Goal: Task Accomplishment & Management: Complete application form

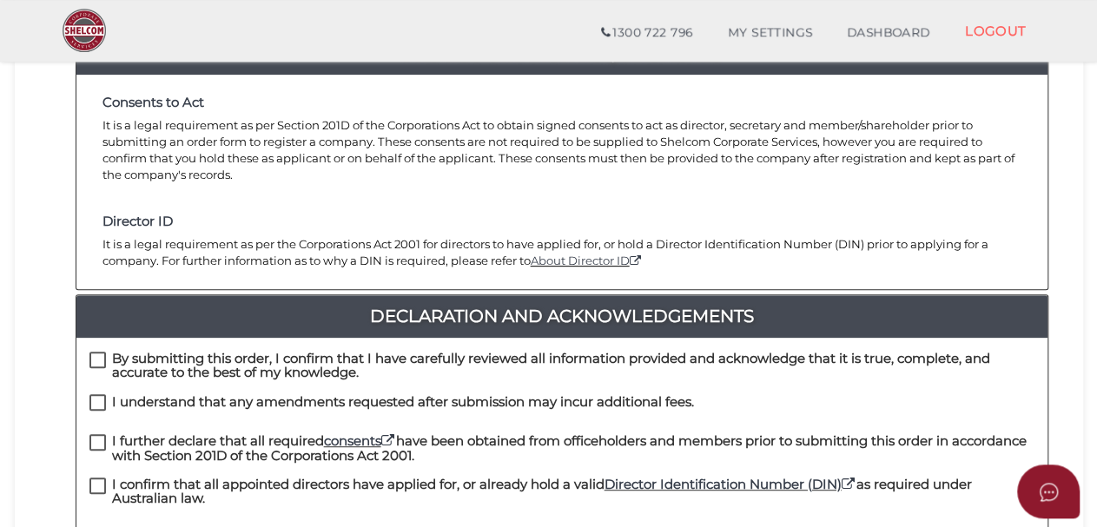
scroll to position [361, 0]
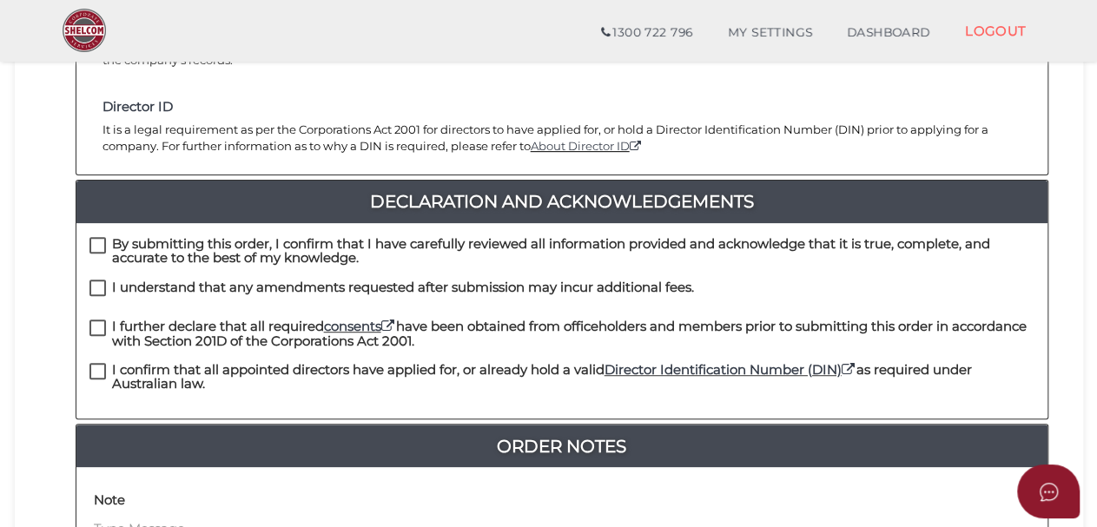
click at [96, 242] on label "By submitting this order, I confirm that I have carefully reviewed all informat…" at bounding box center [561, 248] width 945 height 22
checkbox input "true"
click at [96, 280] on label "I understand that any amendments requested after submission may incur additiona…" at bounding box center [391, 291] width 604 height 22
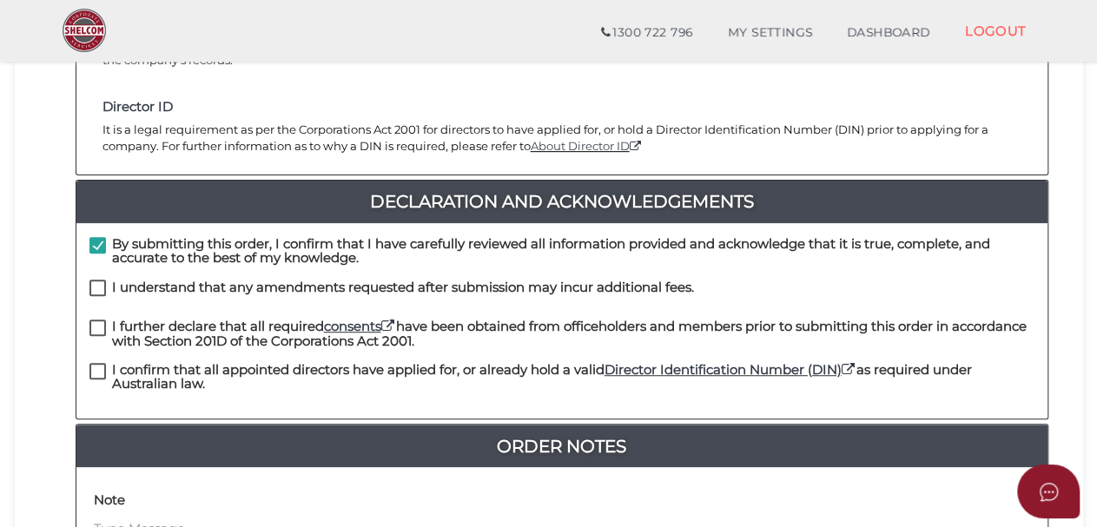
checkbox input "true"
click at [101, 327] on label "I further declare that all required consents have been obtained from officehold…" at bounding box center [561, 331] width 945 height 22
checkbox input "true"
click at [95, 371] on label "I confirm that all appointed directors have applied for, or already hold a vali…" at bounding box center [561, 374] width 945 height 22
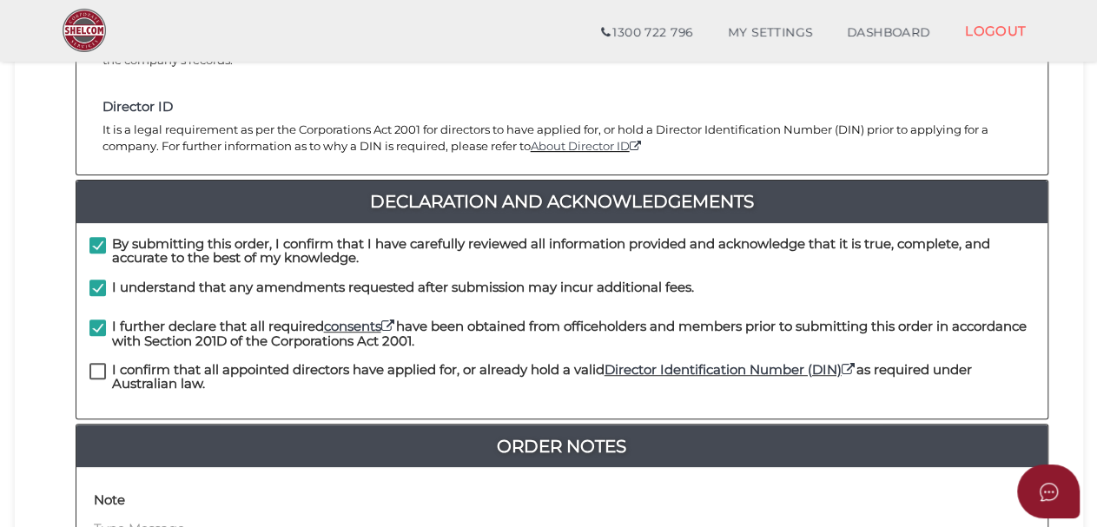
checkbox input "true"
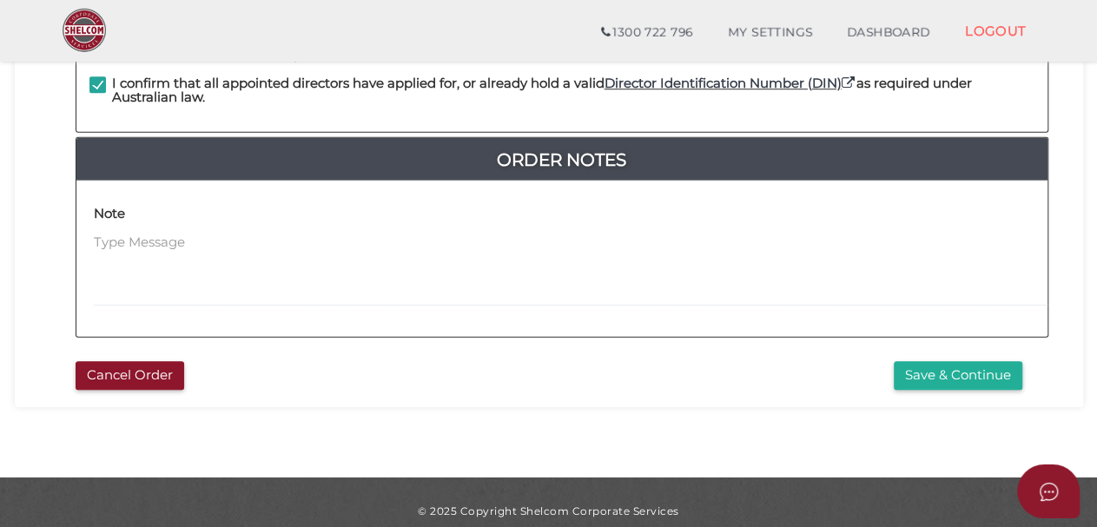
scroll to position [663, 0]
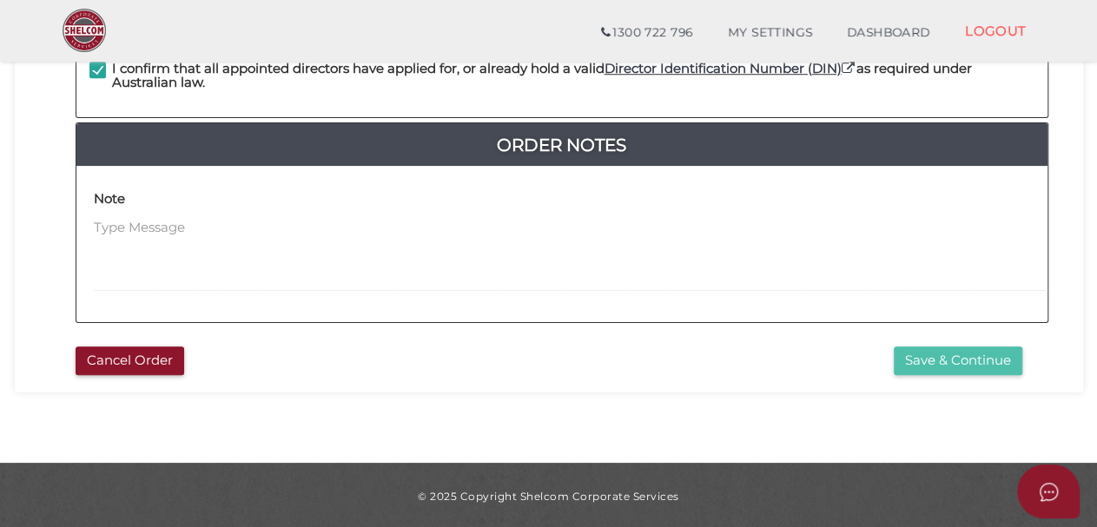
click at [960, 364] on button "Save & Continue" at bounding box center [958, 360] width 129 height 29
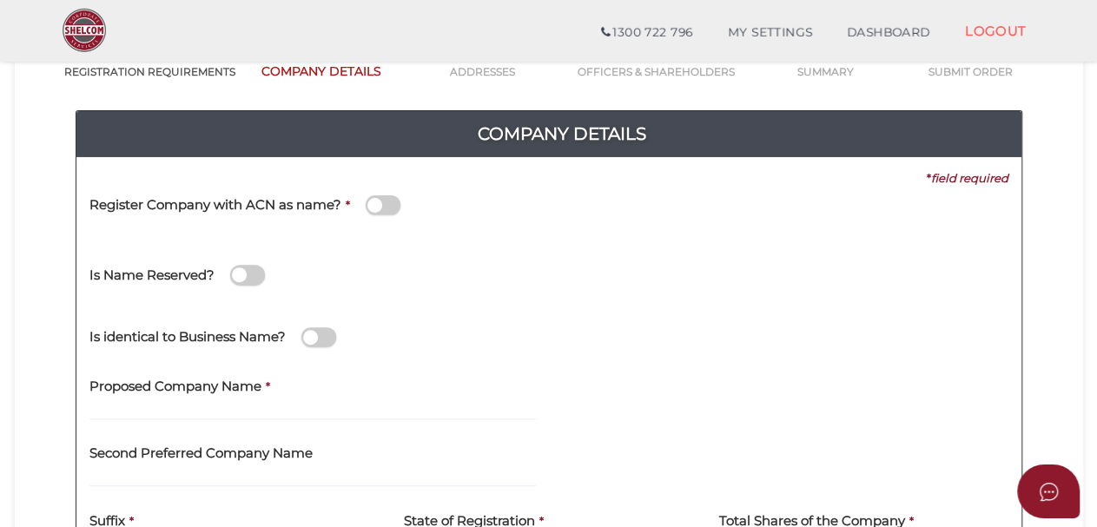
scroll to position [120, 0]
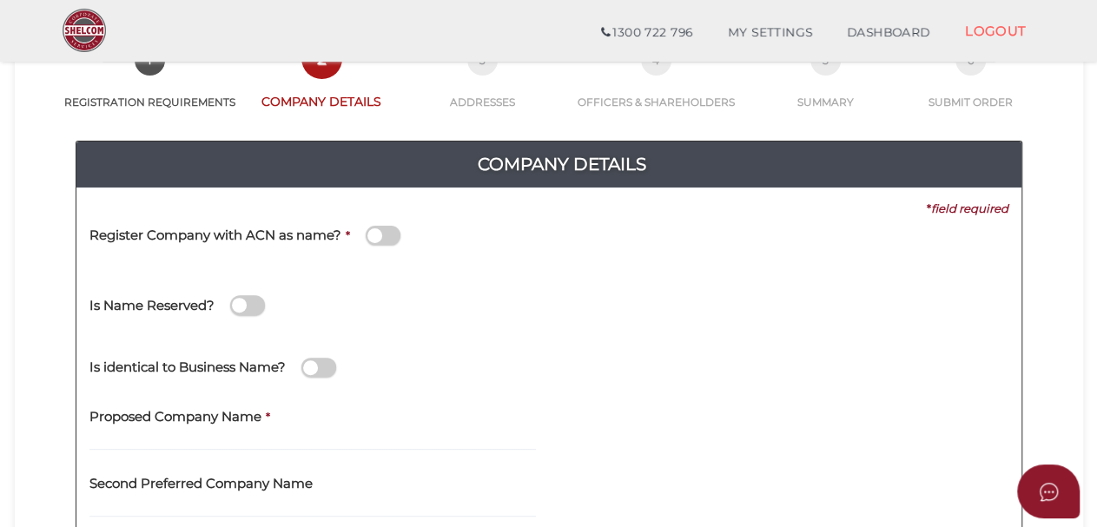
drag, startPoint x: 227, startPoint y: 424, endPoint x: 214, endPoint y: 434, distance: 16.0
click at [226, 424] on label "Proposed Company Name" at bounding box center [175, 414] width 172 height 36
click at [208, 437] on input "text" at bounding box center [312, 441] width 446 height 19
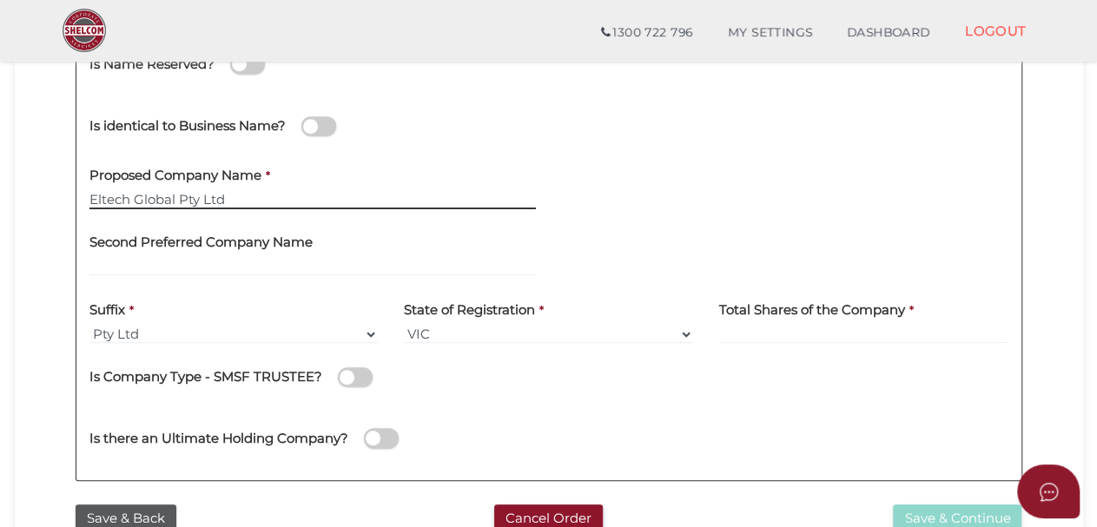
type input "Eltech Global Pty Ltd"
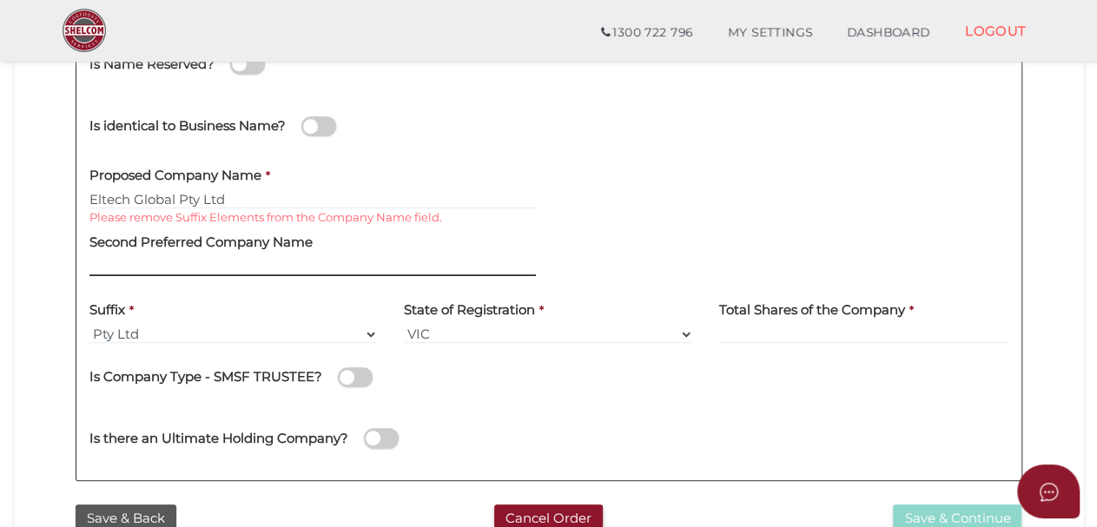
click at [102, 262] on input "text" at bounding box center [312, 266] width 446 height 19
type input "Ele"
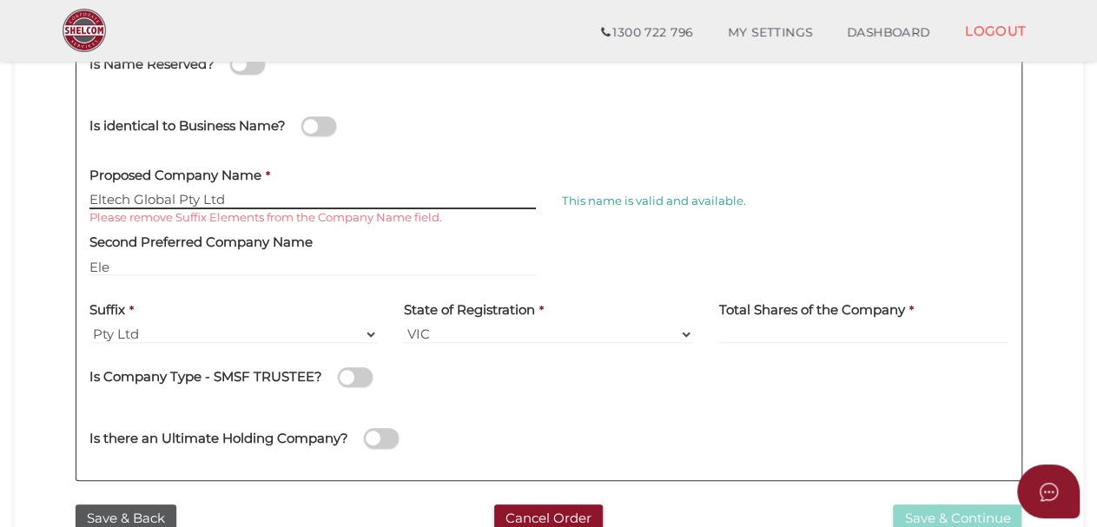
click at [238, 199] on input "Eltech Global Pty Ltd" at bounding box center [312, 199] width 446 height 19
type input "Eltech Global"
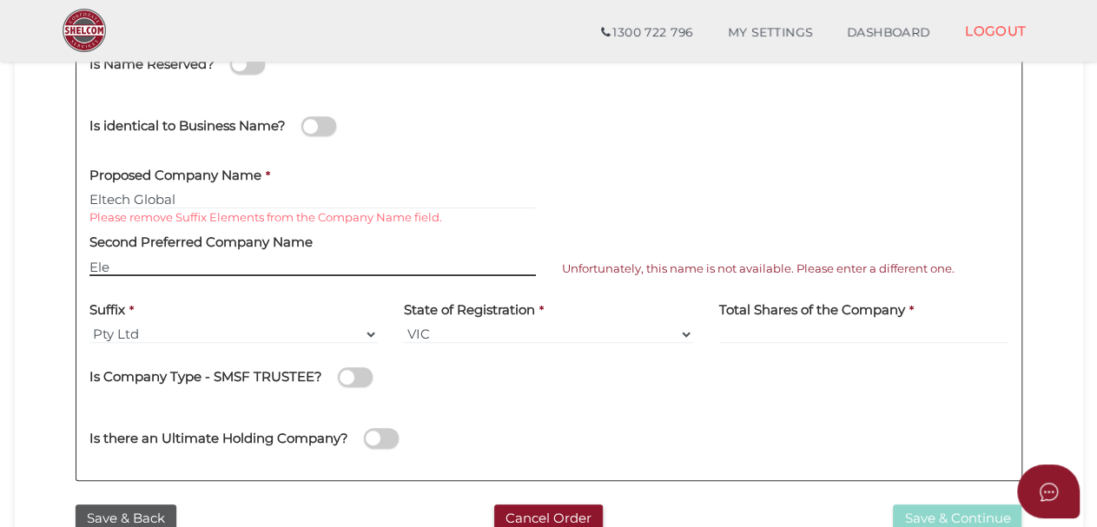
click at [129, 263] on input "Ele" at bounding box center [312, 266] width 446 height 19
type input "Eltech [GEOGRAPHIC_DATA]"
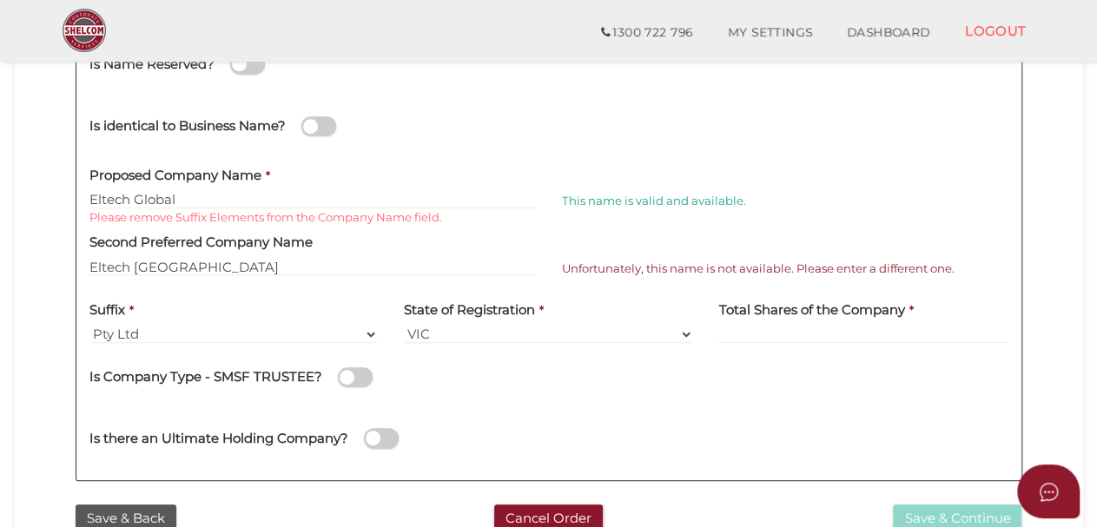
click at [232, 313] on div "Suffix * Pty Ltd Pty Ltd Pty. Ltd. Pty Limited Proprietary Limited Proprietary …" at bounding box center [233, 316] width 289 height 55
click at [788, 331] on input at bounding box center [863, 334] width 289 height 19
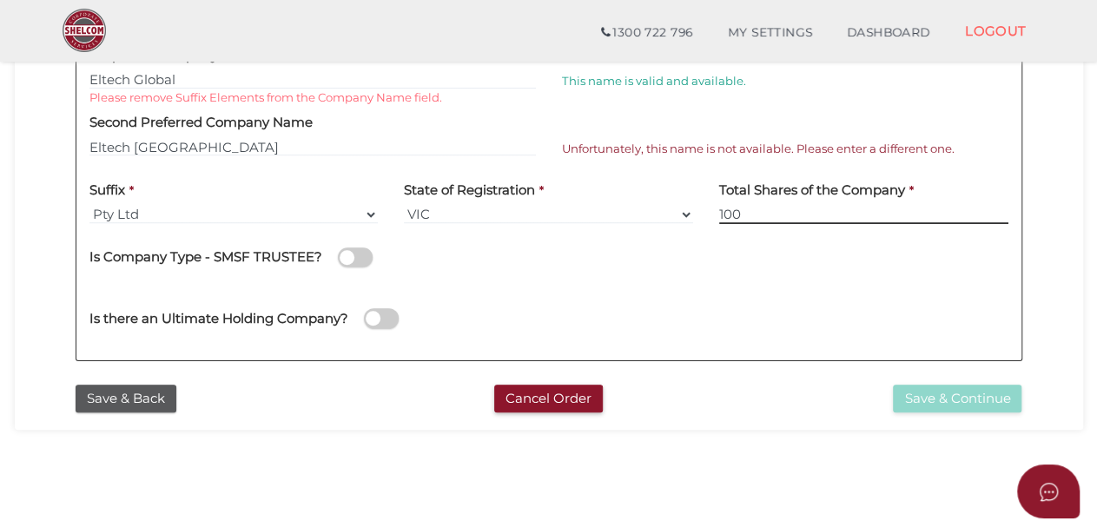
type input "100"
click at [368, 251] on span at bounding box center [355, 257] width 35 height 20
click at [0, 0] on input "checkbox" at bounding box center [0, 0] width 0 height 0
click at [350, 256] on span at bounding box center [355, 257] width 35 height 20
click at [0, 0] on input "checkbox" at bounding box center [0, 0] width 0 height 0
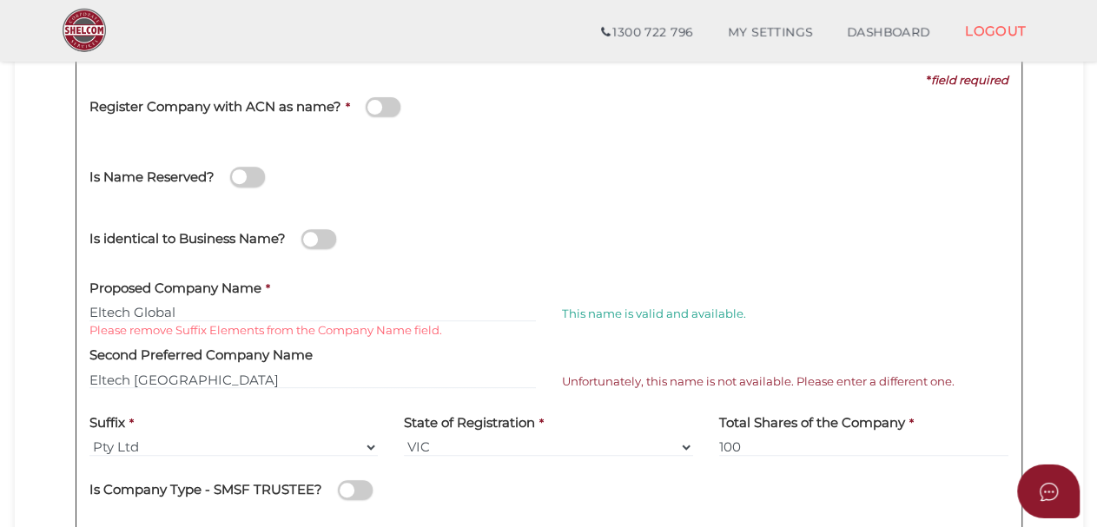
scroll to position [241, 0]
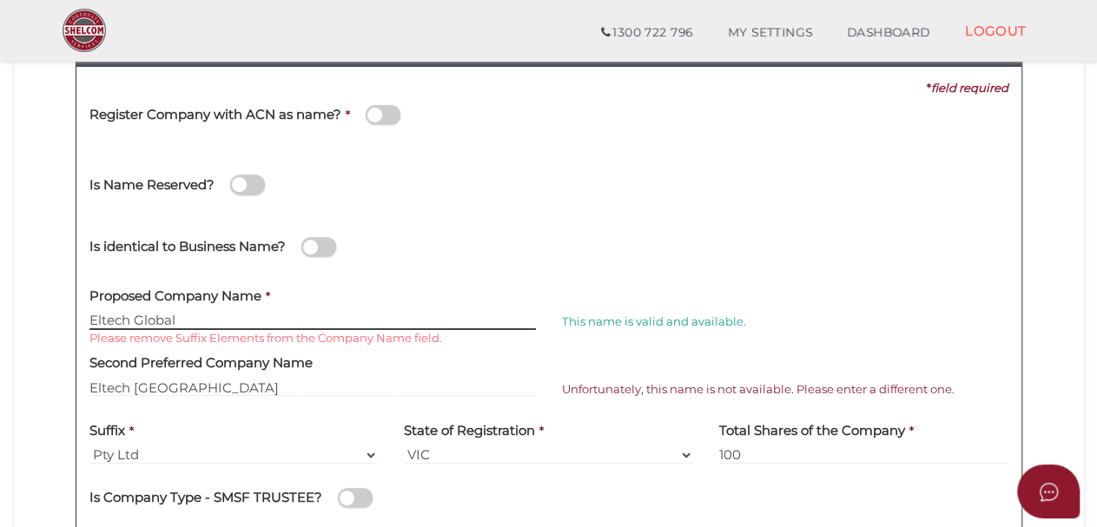
click at [218, 319] on input "Eltech Global" at bounding box center [312, 320] width 446 height 19
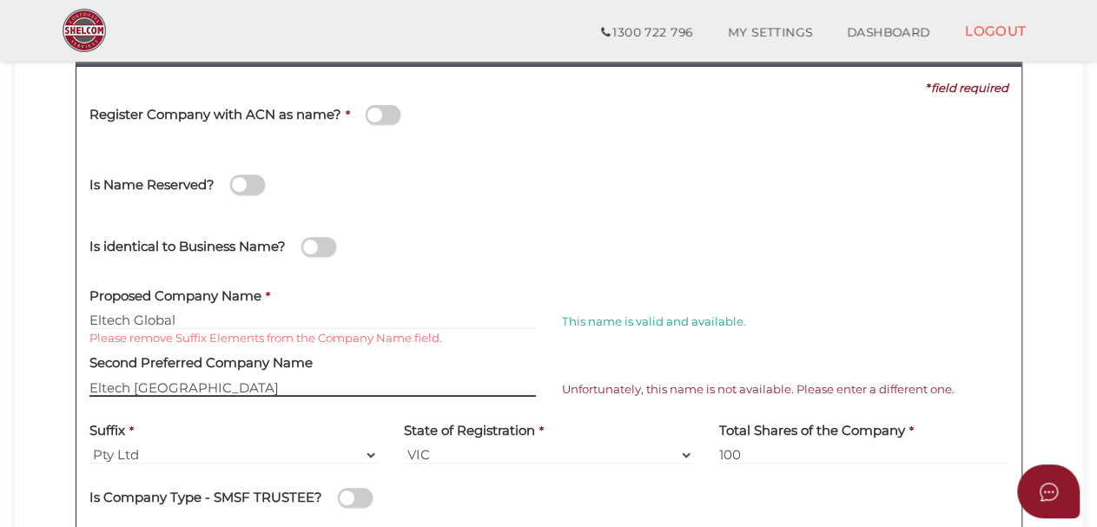
click at [280, 392] on input "Eltech [GEOGRAPHIC_DATA]" at bounding box center [312, 387] width 446 height 19
